Goal: Transaction & Acquisition: Obtain resource

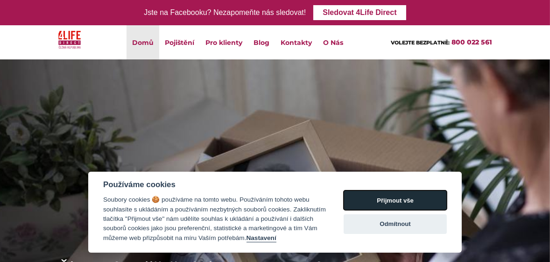
click at [378, 200] on button "Přijmout vše" at bounding box center [395, 200] width 103 height 20
checkbox input "true"
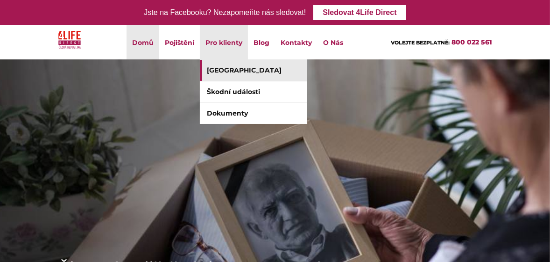
click at [238, 65] on link "[GEOGRAPHIC_DATA]" at bounding box center [253, 70] width 107 height 21
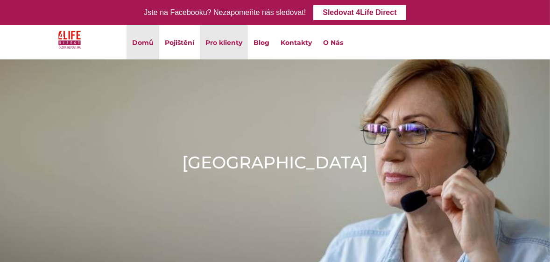
click at [148, 43] on link "Domů" at bounding box center [143, 42] width 33 height 34
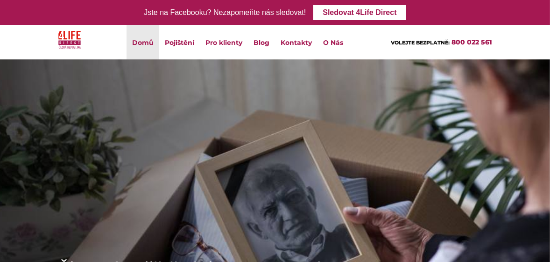
scroll to position [218, 0]
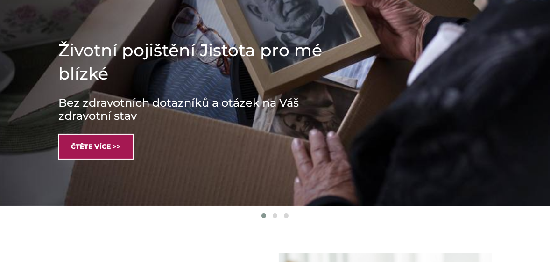
click at [105, 153] on link "Čtěte více >>" at bounding box center [95, 147] width 75 height 26
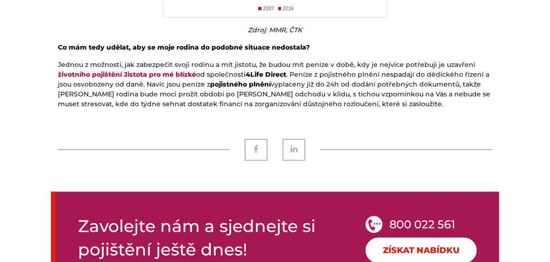
scroll to position [1526, 0]
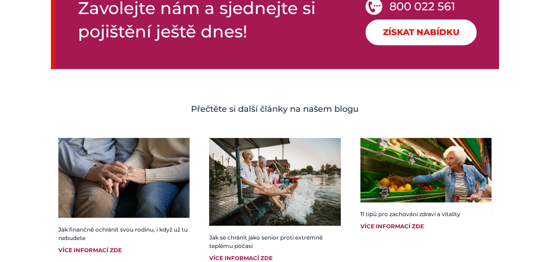
click at [386, 25] on link "Získat nabídku" at bounding box center [421, 33] width 111 height 26
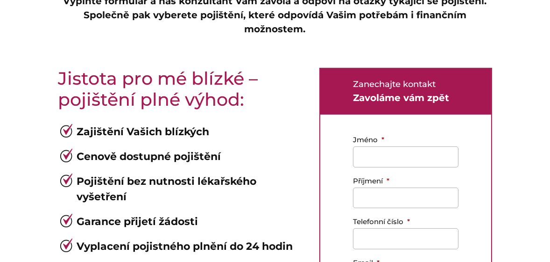
scroll to position [654, 0]
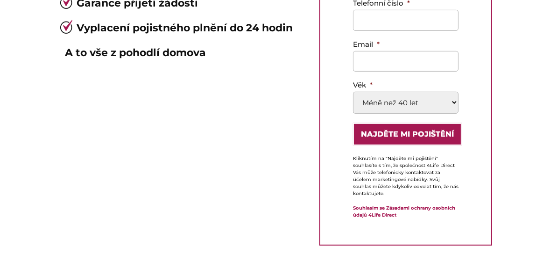
click at [393, 100] on select "Méně než 40 let 40-49 50-59 60-69 70-85" at bounding box center [406, 103] width 106 height 22
select select "70-85"
click at [353, 92] on select "Méně než 40 let 40-49 50-59 60-69 70-85" at bounding box center [406, 103] width 106 height 22
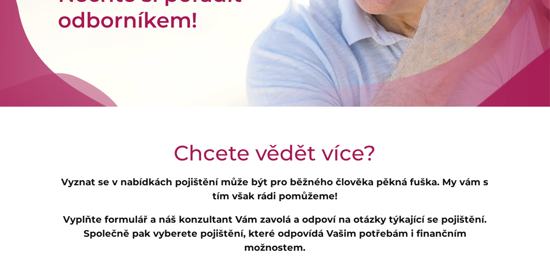
scroll to position [0, 0]
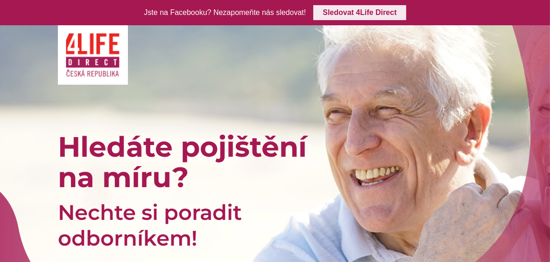
click at [374, 14] on link "Sledovat 4Life Direct" at bounding box center [360, 12] width 93 height 15
